Goal: Task Accomplishment & Management: Manage account settings

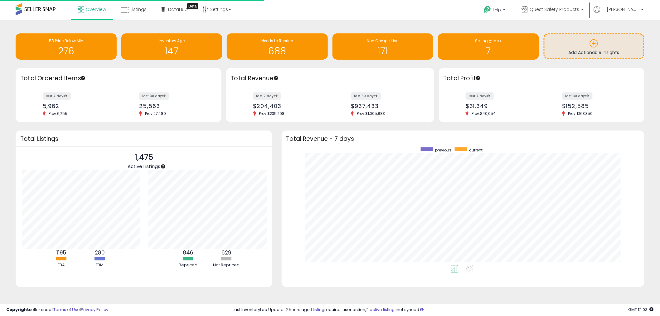
scroll to position [118, 350]
click at [135, 8] on span "Listings" at bounding box center [138, 9] width 16 height 6
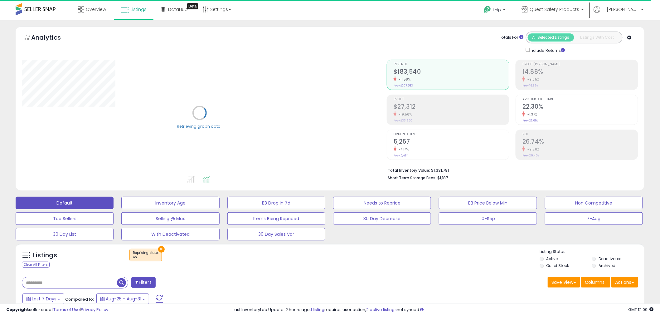
click at [223, 212] on div "Selling @ Max" at bounding box center [171, 218] width 106 height 12
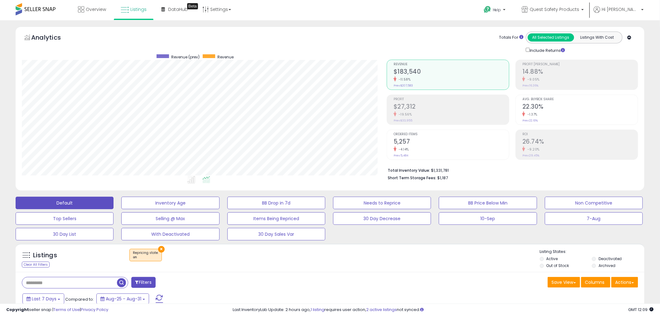
click at [161, 248] on button "×" at bounding box center [161, 249] width 7 height 7
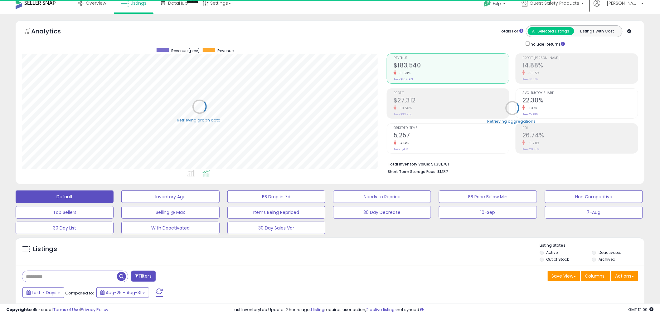
scroll to position [92, 0]
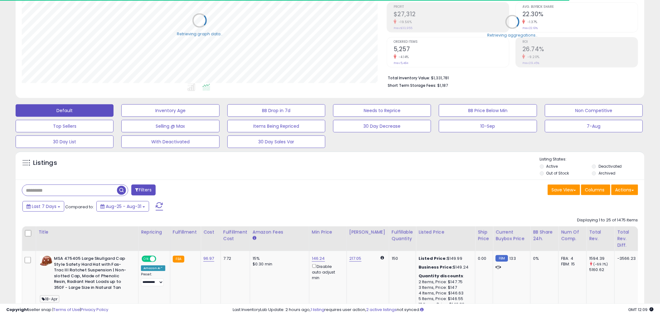
click at [48, 212] on div "Last 7 Days Compared to: Aug-25 - Aug-31" at bounding box center [252, 207] width 462 height 14
click at [48, 210] on button "Last 7 Days" at bounding box center [43, 206] width 42 height 11
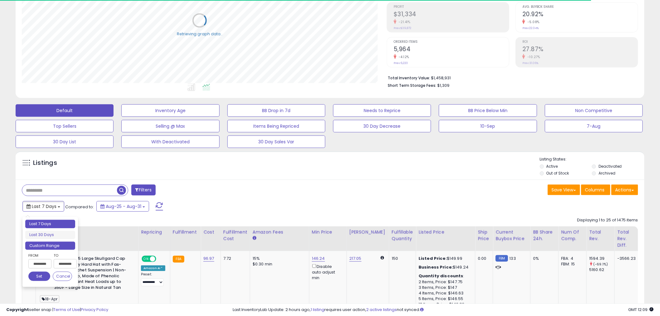
type input "**********"
click at [46, 266] on input "**********" at bounding box center [39, 263] width 23 height 9
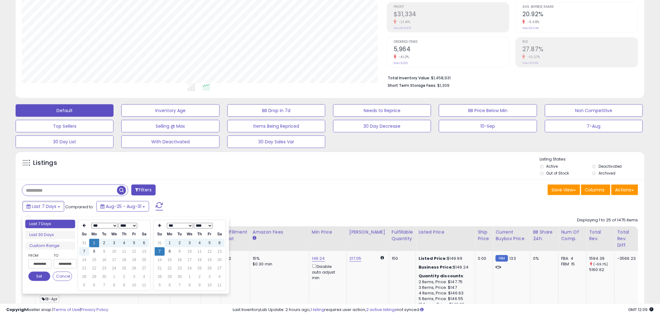
scroll to position [128, 365]
type input "**********"
click at [172, 253] on td "8" at bounding box center [170, 251] width 10 height 8
click at [30, 280] on div "**********" at bounding box center [50, 268] width 50 height 32
drag, startPoint x: 31, startPoint y: 278, endPoint x: 46, endPoint y: 273, distance: 15.3
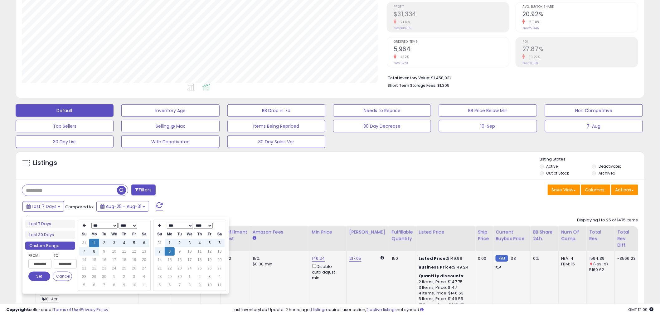
click at [32, 278] on button "Set" at bounding box center [39, 275] width 22 height 9
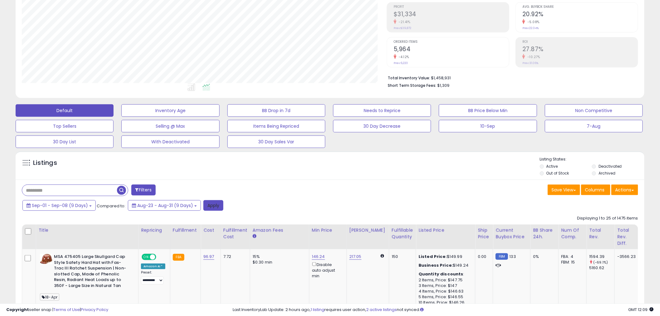
click at [212, 204] on button "Apply" at bounding box center [213, 205] width 20 height 11
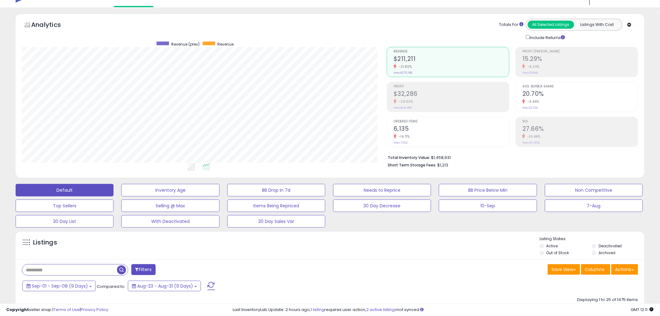
scroll to position [0, 0]
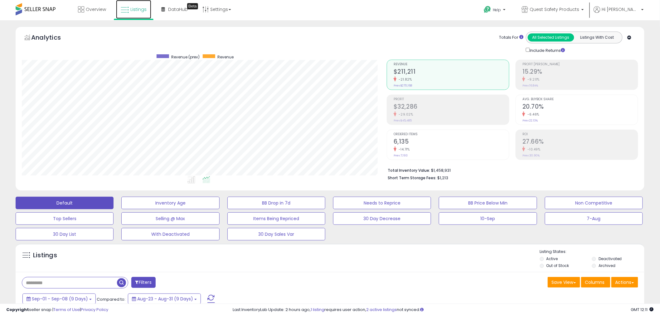
click at [137, 3] on link "Listings" at bounding box center [133, 9] width 35 height 19
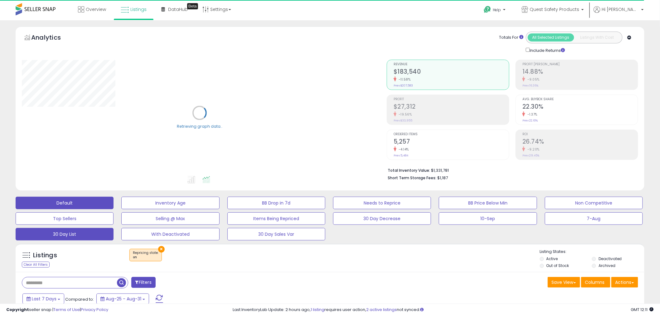
click at [104, 230] on button "30 Day List" at bounding box center [65, 234] width 98 height 12
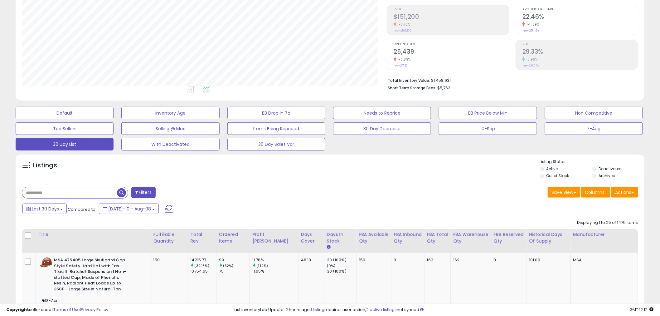
scroll to position [138, 0]
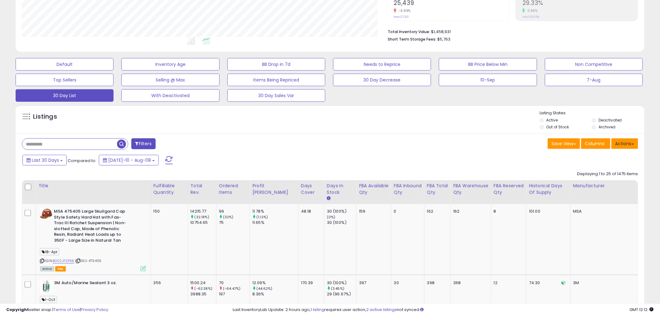
click at [624, 144] on button "Actions" at bounding box center [624, 143] width 27 height 11
click at [607, 173] on link "Export Visible Columns" at bounding box center [599, 172] width 68 height 10
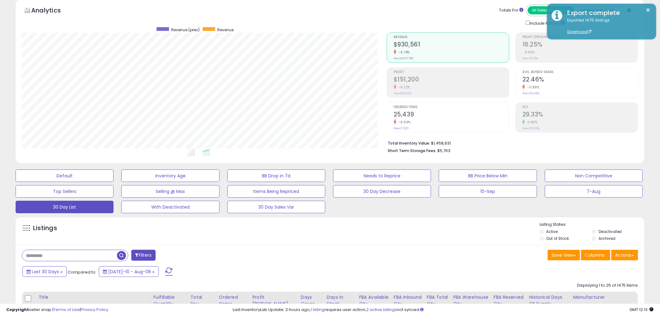
scroll to position [0, 0]
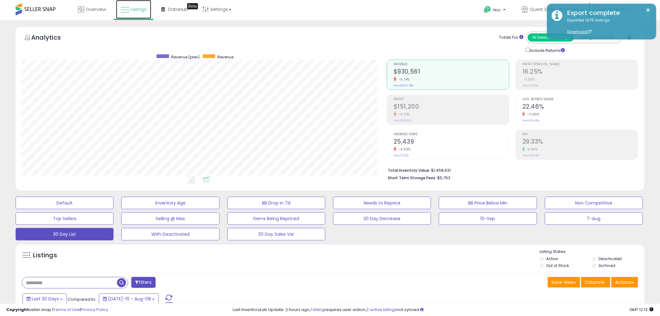
click at [132, 10] on span "Listings" at bounding box center [138, 9] width 16 height 6
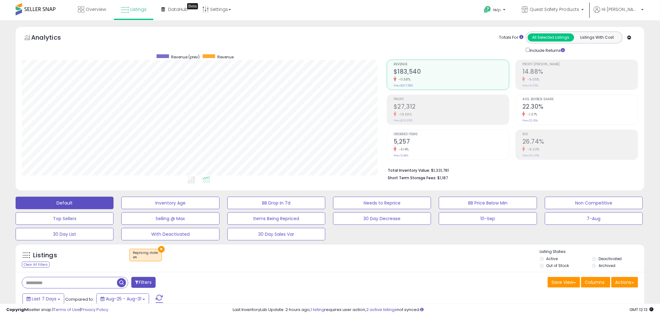
scroll to position [92, 0]
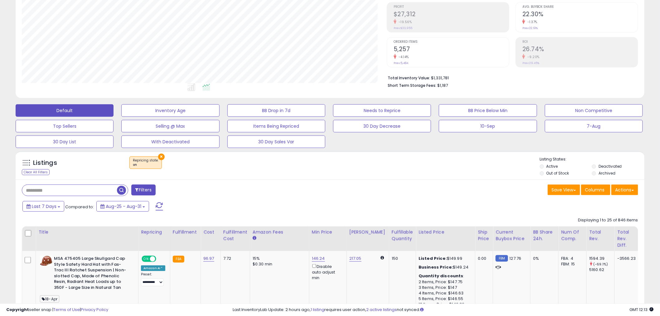
click at [161, 155] on button "×" at bounding box center [161, 156] width 7 height 7
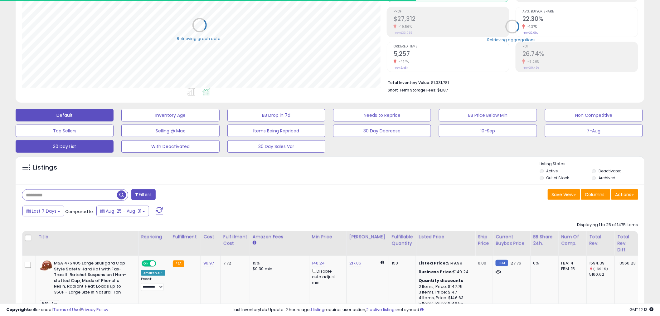
scroll to position [128, 365]
click at [91, 147] on button "30 Day List" at bounding box center [65, 146] width 98 height 12
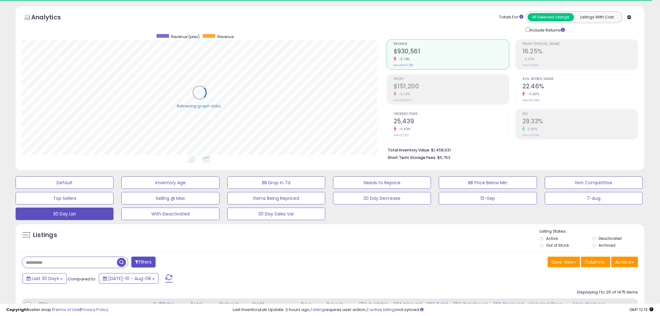
scroll to position [0, 0]
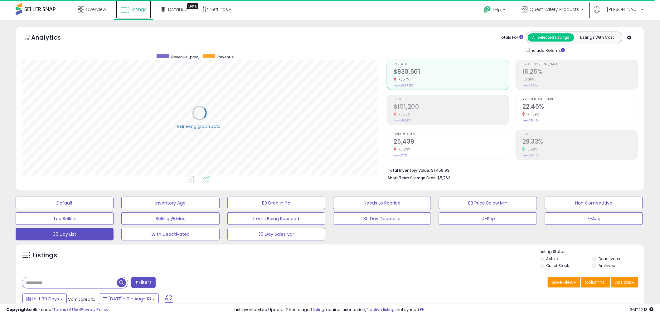
drag, startPoint x: 138, startPoint y: 13, endPoint x: 129, endPoint y: 13, distance: 9.4
click at [138, 13] on link "Listings" at bounding box center [133, 9] width 35 height 19
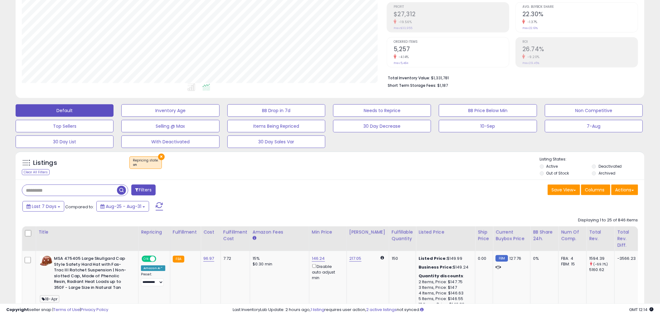
scroll to position [128, 365]
click at [161, 156] on button "×" at bounding box center [161, 156] width 7 height 7
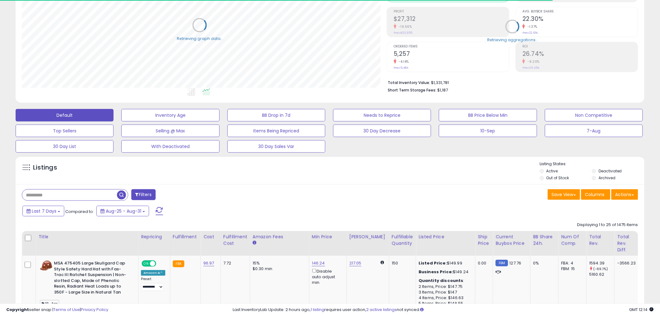
scroll to position [311701, 311463]
click at [58, 211] on b at bounding box center [59, 211] width 2 height 1
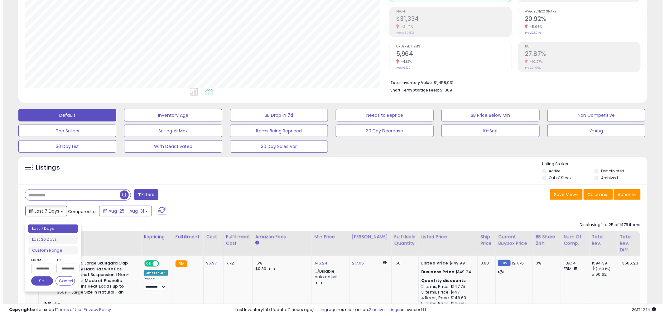
scroll to position [128, 365]
click at [35, 269] on input "**********" at bounding box center [39, 267] width 23 height 9
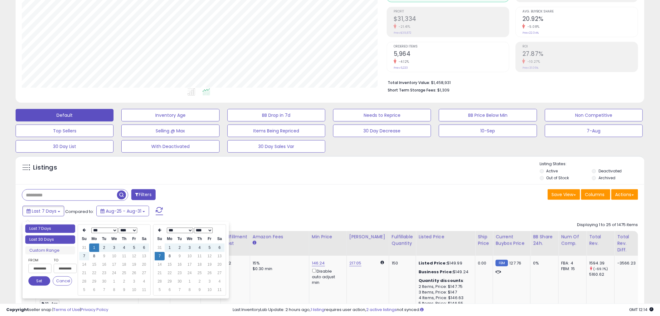
type input "**********"
click at [47, 241] on li "Last 30 Days" at bounding box center [50, 239] width 50 height 8
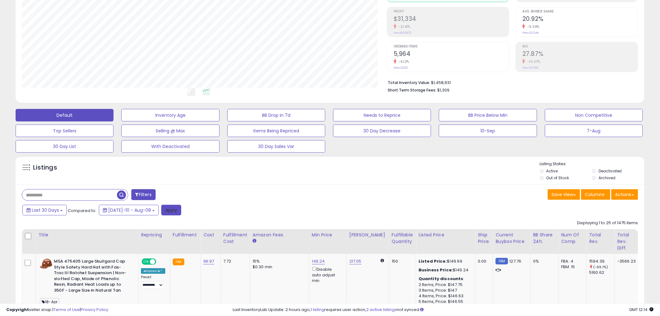
click at [166, 211] on button "Apply" at bounding box center [171, 210] width 20 height 11
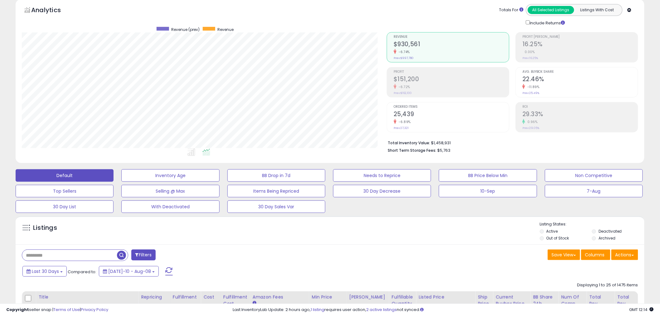
scroll to position [0, 0]
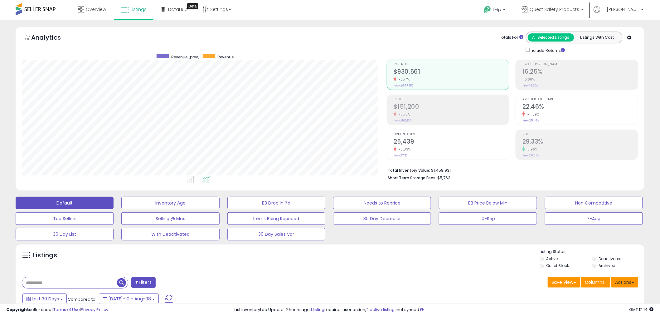
click at [631, 287] on button "Actions" at bounding box center [624, 282] width 27 height 11
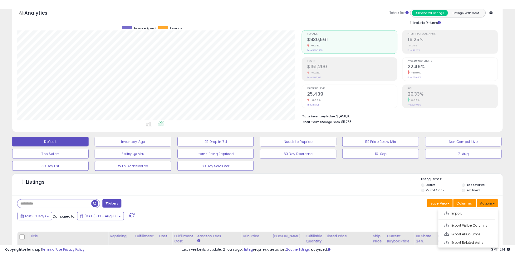
scroll to position [46, 0]
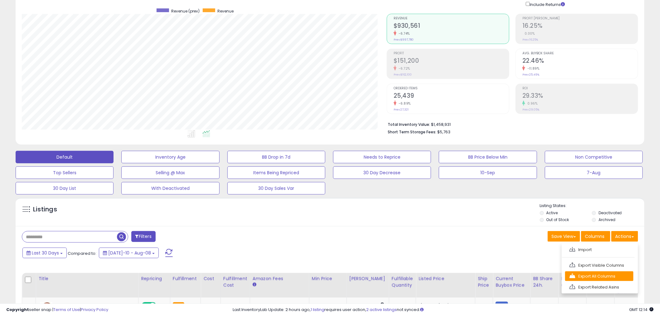
click at [609, 278] on link "Export All Columns" at bounding box center [599, 276] width 68 height 10
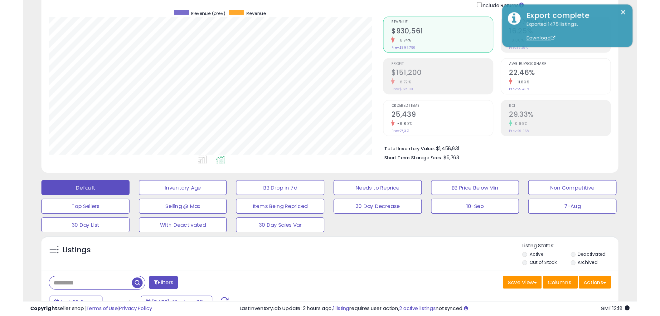
scroll to position [128, 365]
